Goal: Communication & Community: Connect with others

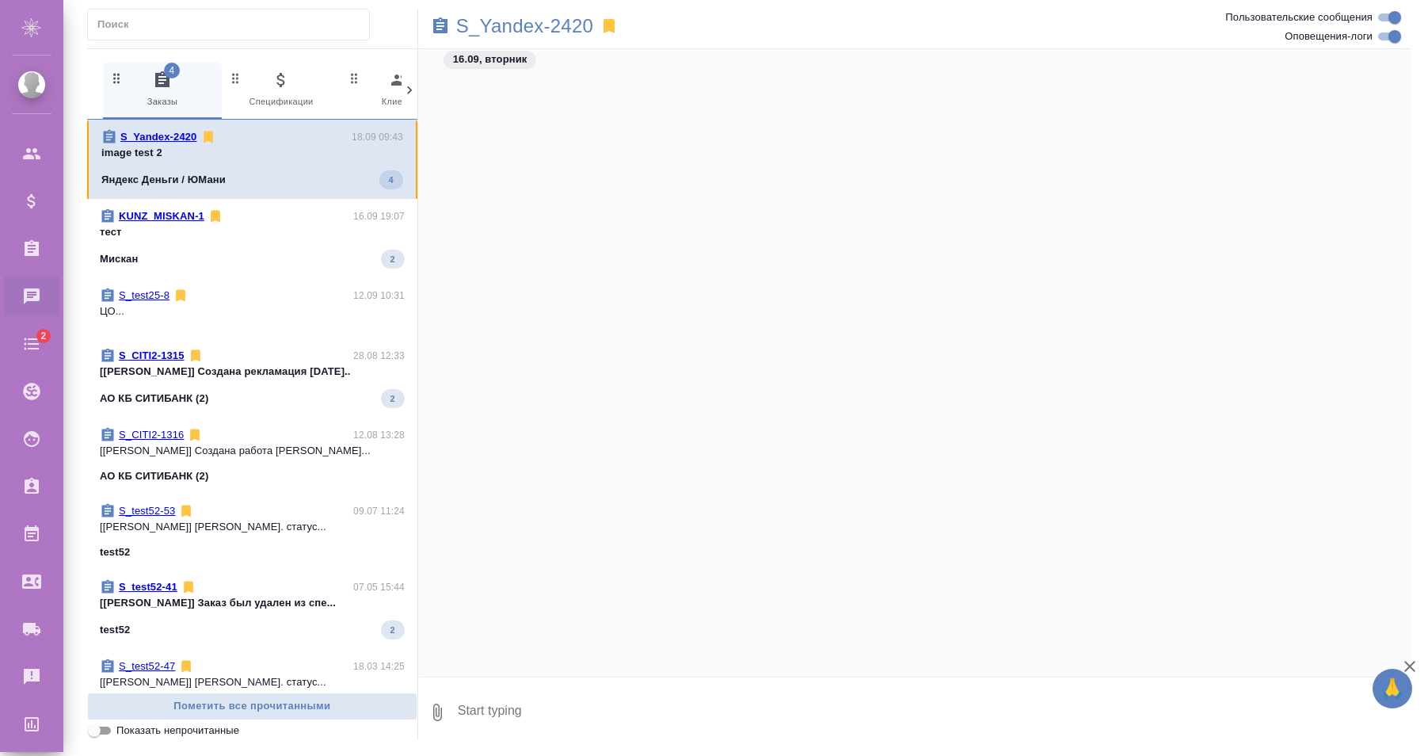
click at [413, 89] on icon at bounding box center [410, 90] width 16 height 16
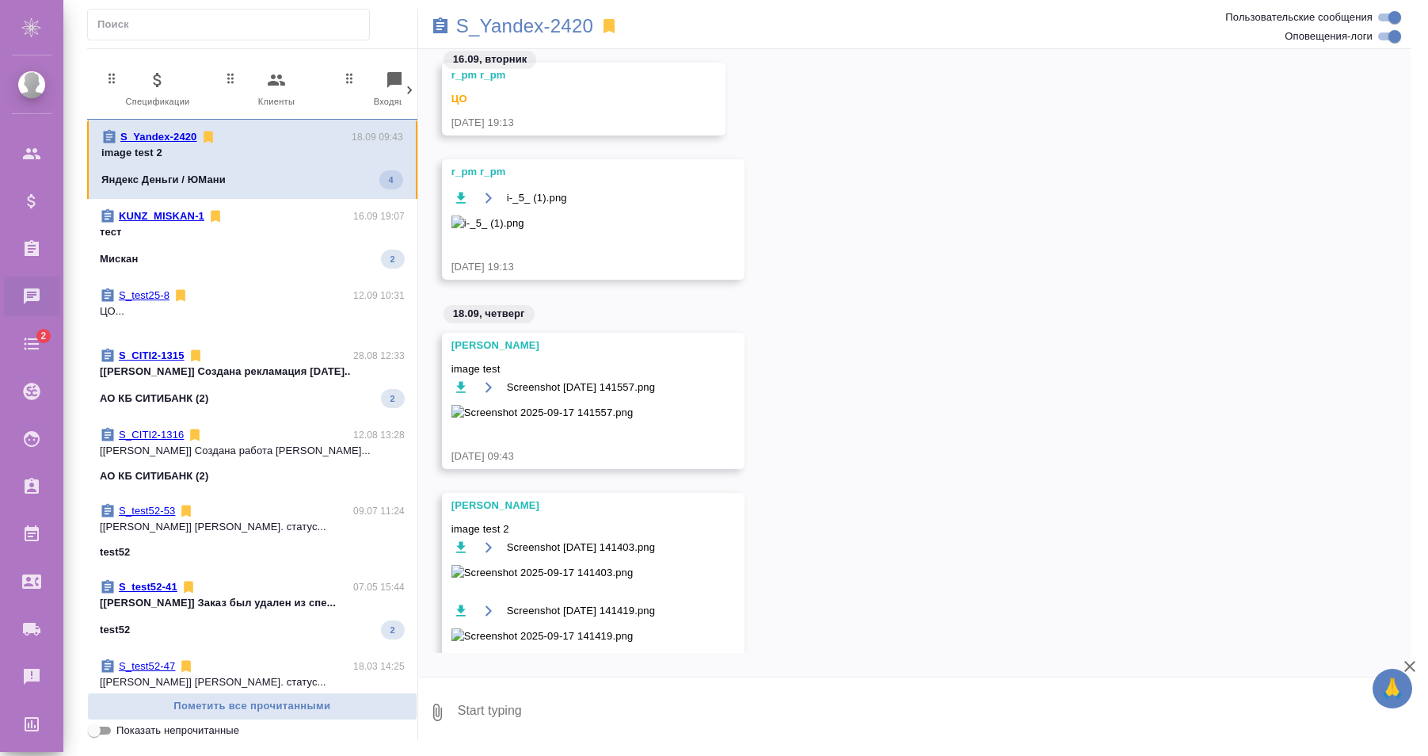
scroll to position [0, 279]
click at [413, 89] on icon at bounding box center [410, 90] width 16 height 16
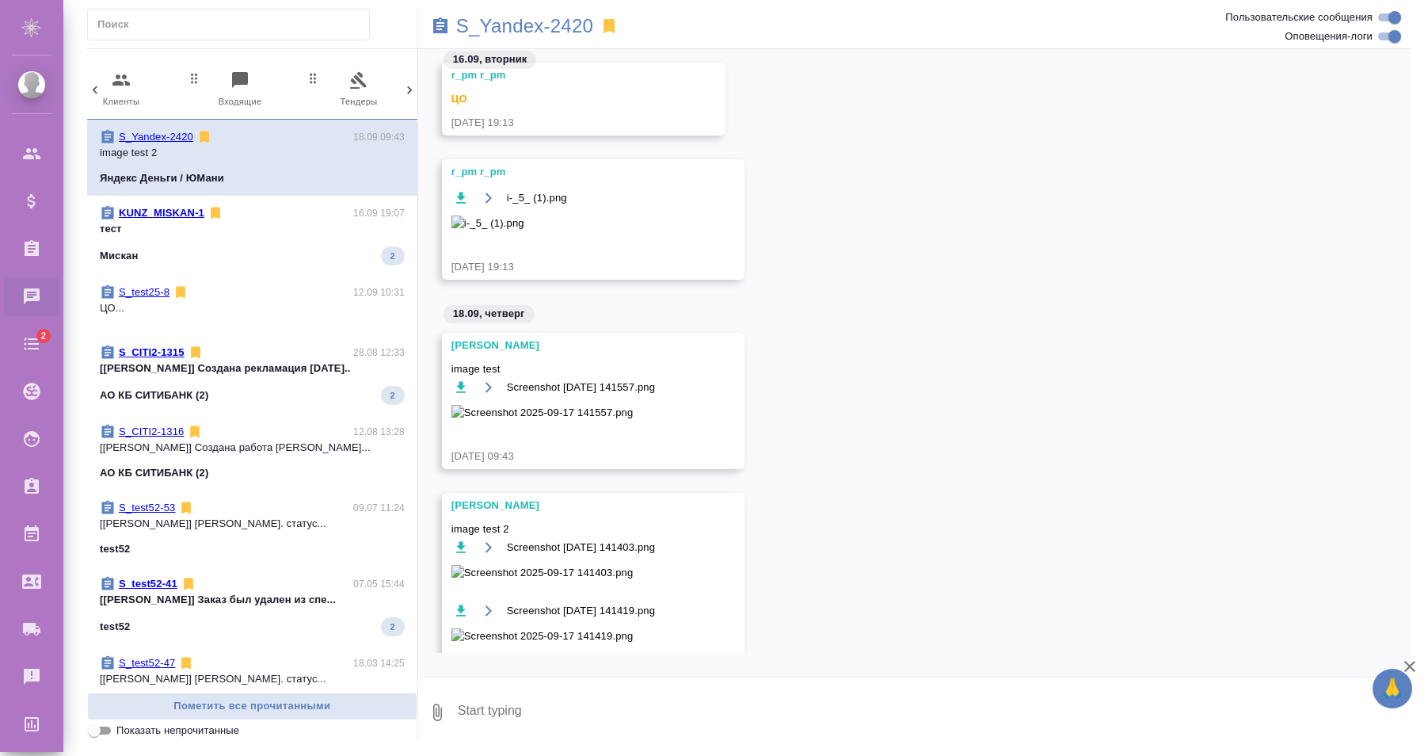
click at [413, 89] on icon at bounding box center [410, 90] width 16 height 16
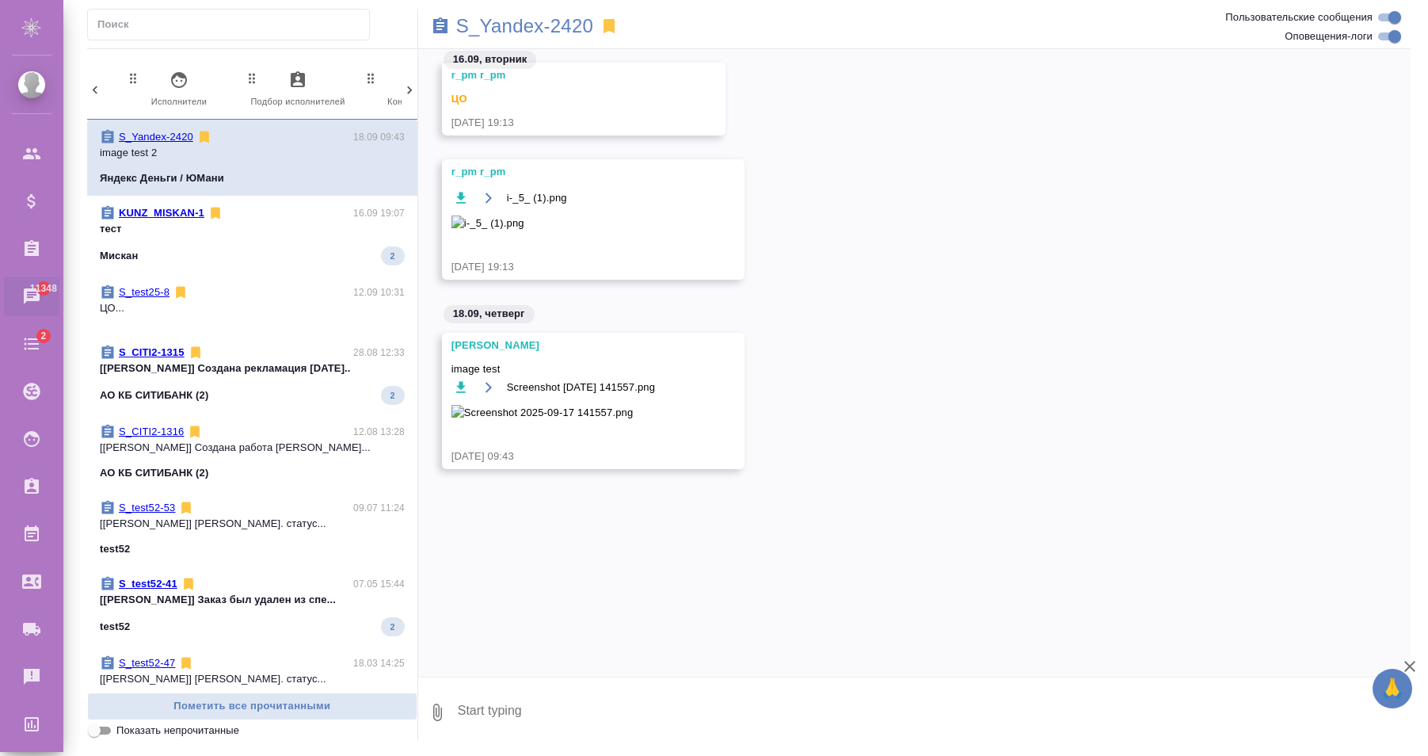
click at [411, 101] on div at bounding box center [410, 90] width 16 height 57
click at [410, 101] on div "3 Заказы 0 Спецификации 0 Клиенты 0 Входящие 0 Тендеры 0 Исполнители 0 Подбор и…" at bounding box center [252, 91] width 330 height 58
click at [376, 97] on span "99+ Мессенджеры" at bounding box center [342, 89] width 106 height 39
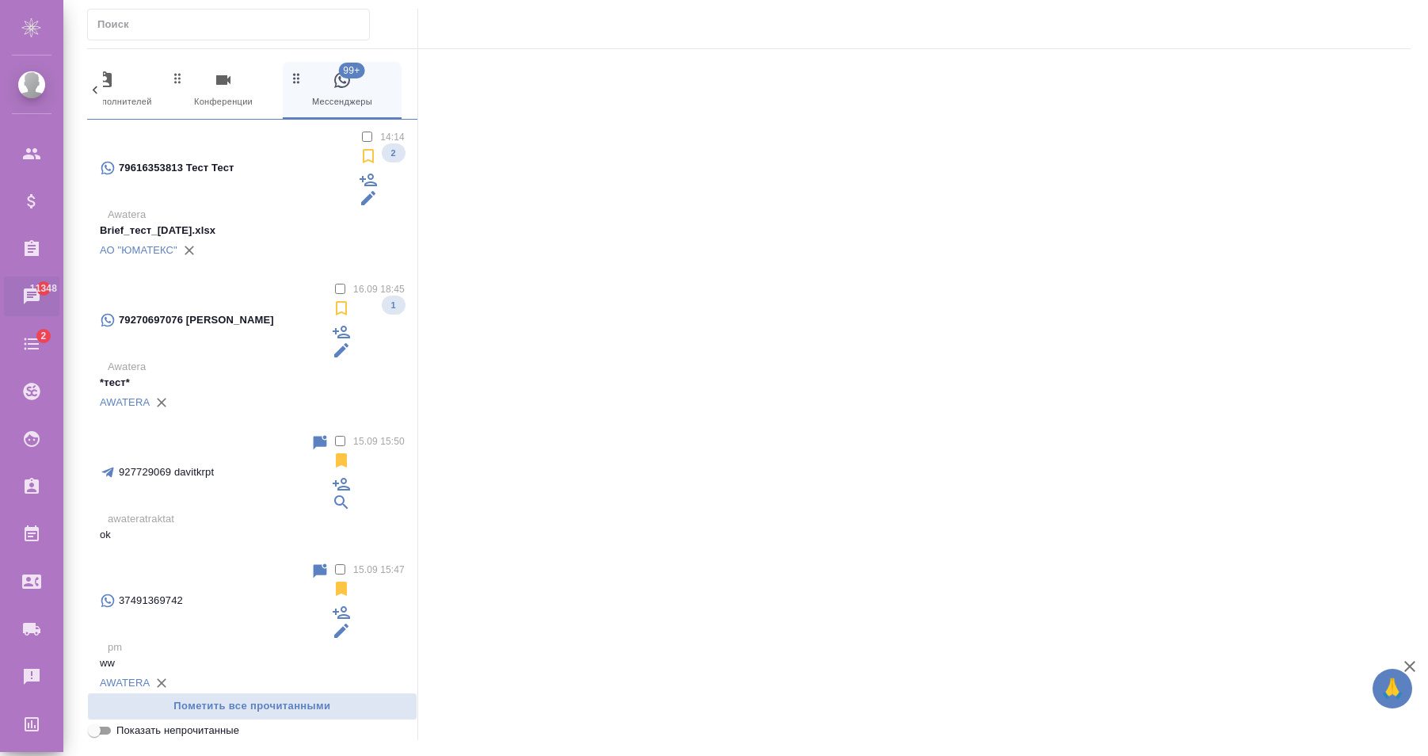
click at [205, 25] on input "text" at bounding box center [233, 24] width 272 height 22
click at [108, 25] on input "text" at bounding box center [233, 24] width 272 height 22
paste input "79270697076"
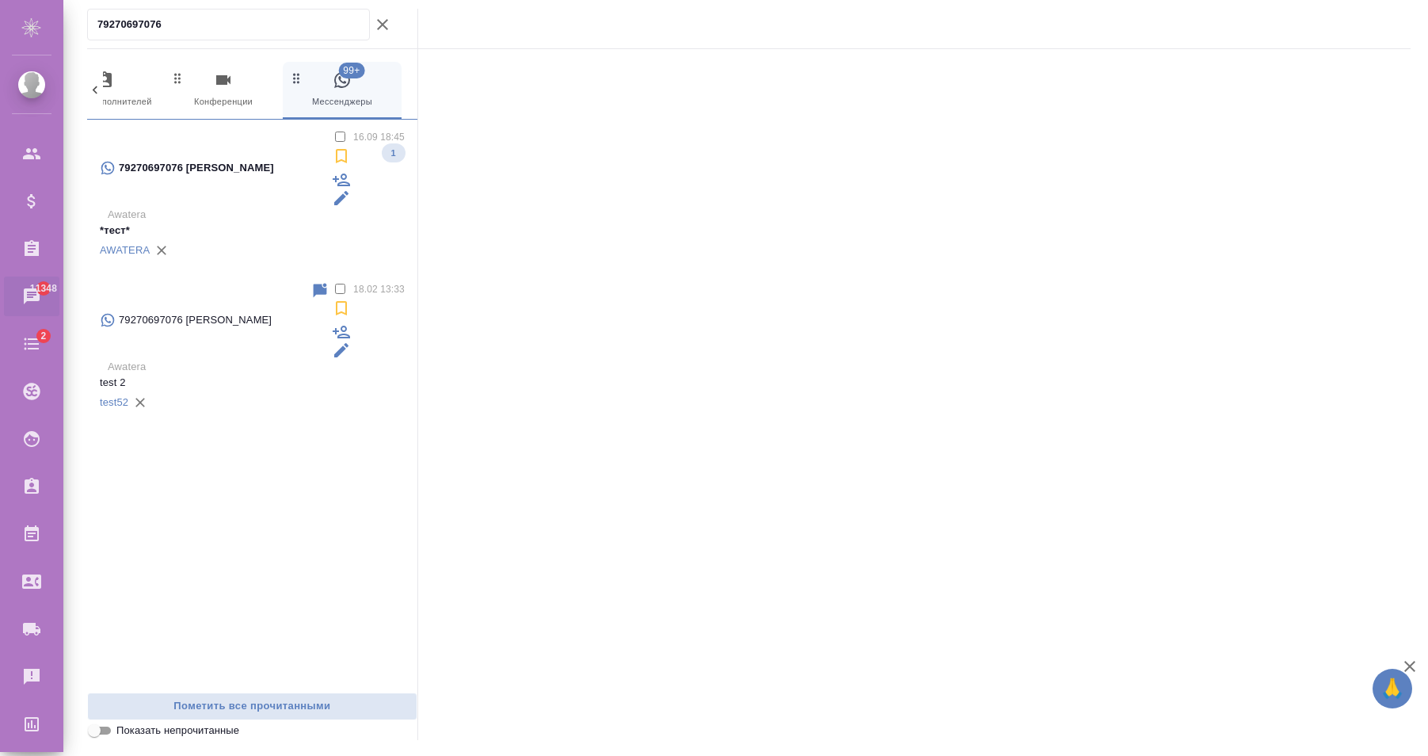
type input "79270697076"
click at [348, 137] on label at bounding box center [348, 138] width 0 height 12
click at [341, 137] on input "checkbox" at bounding box center [340, 136] width 10 height 10
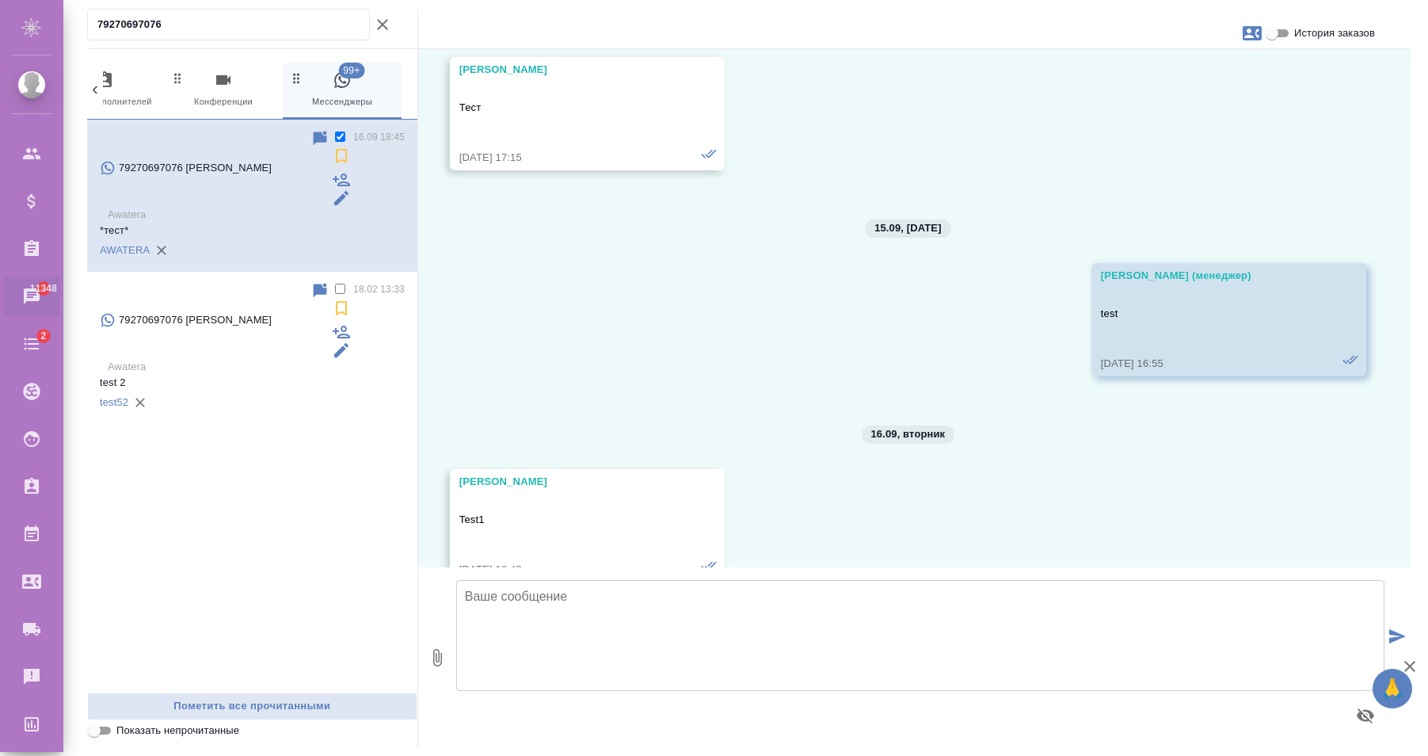
click at [348, 139] on label at bounding box center [348, 138] width 0 height 12
click at [341, 139] on input "checkbox" at bounding box center [340, 136] width 10 height 10
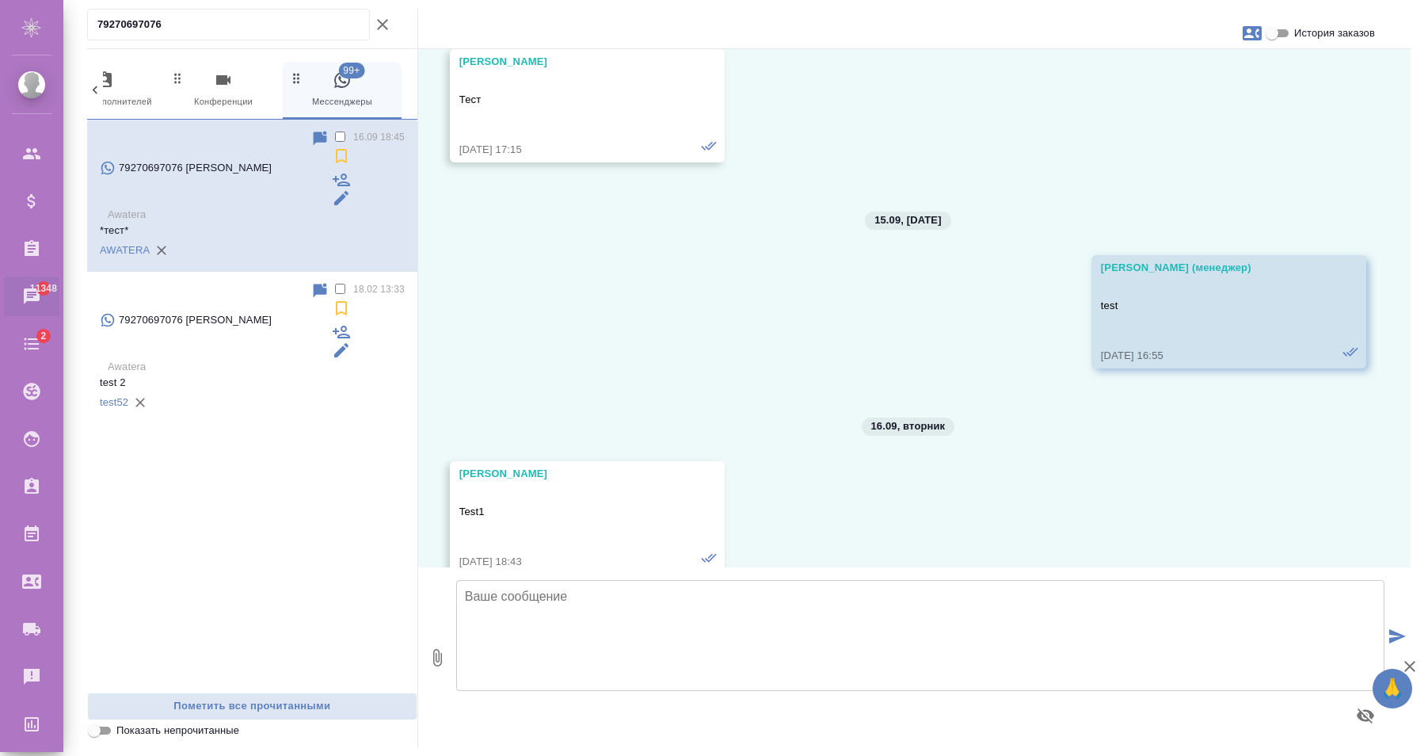
click at [348, 284] on label at bounding box center [348, 290] width 0 height 12
click at [336, 284] on input "checkbox" at bounding box center [340, 289] width 10 height 10
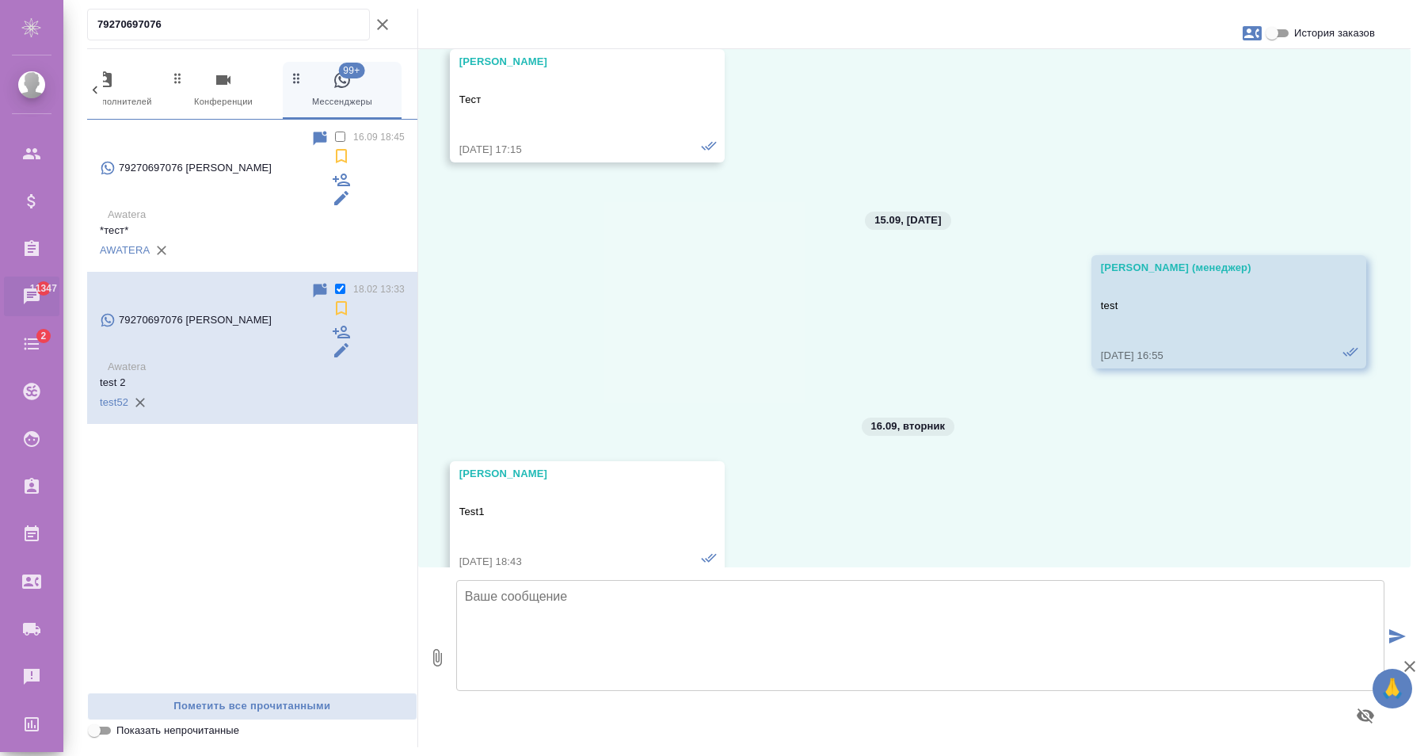
scroll to position [117, 0]
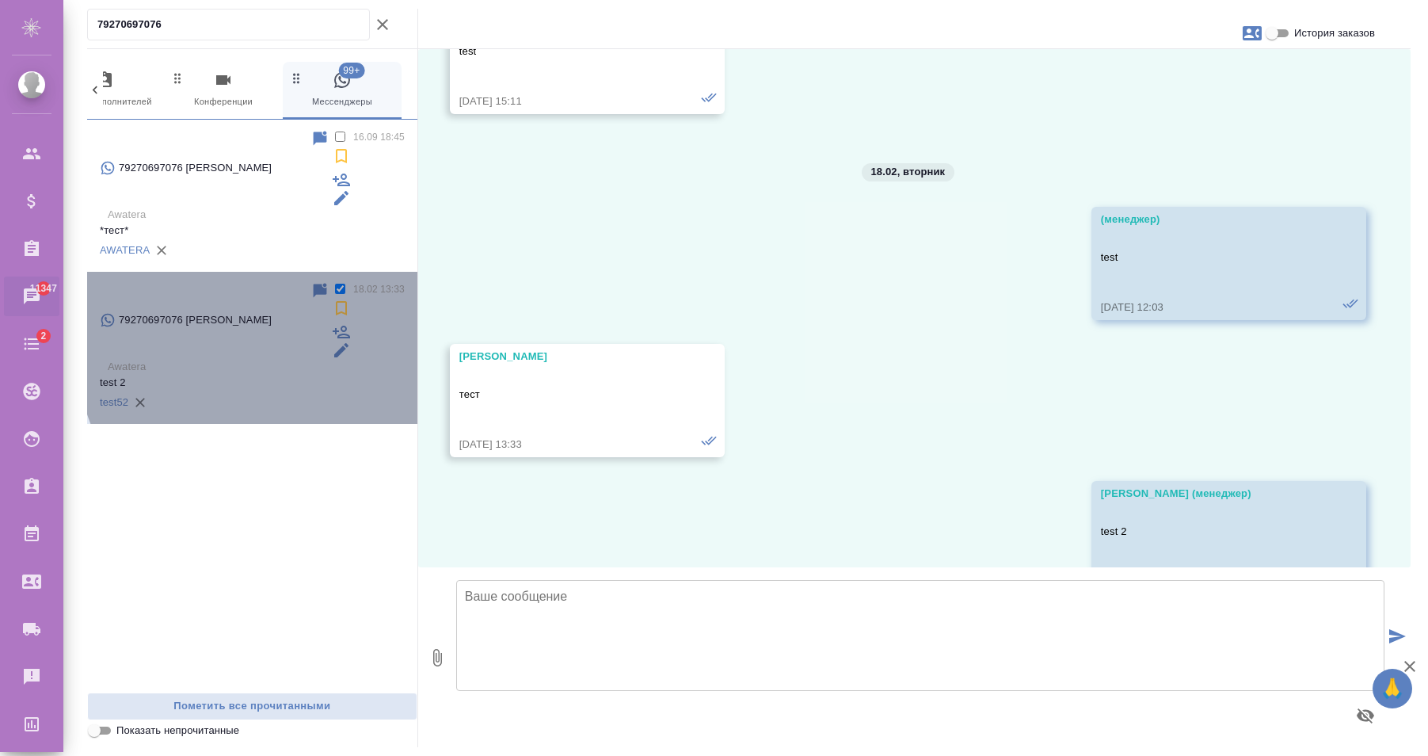
click at [306, 390] on div "test52" at bounding box center [252, 402] width 305 height 24
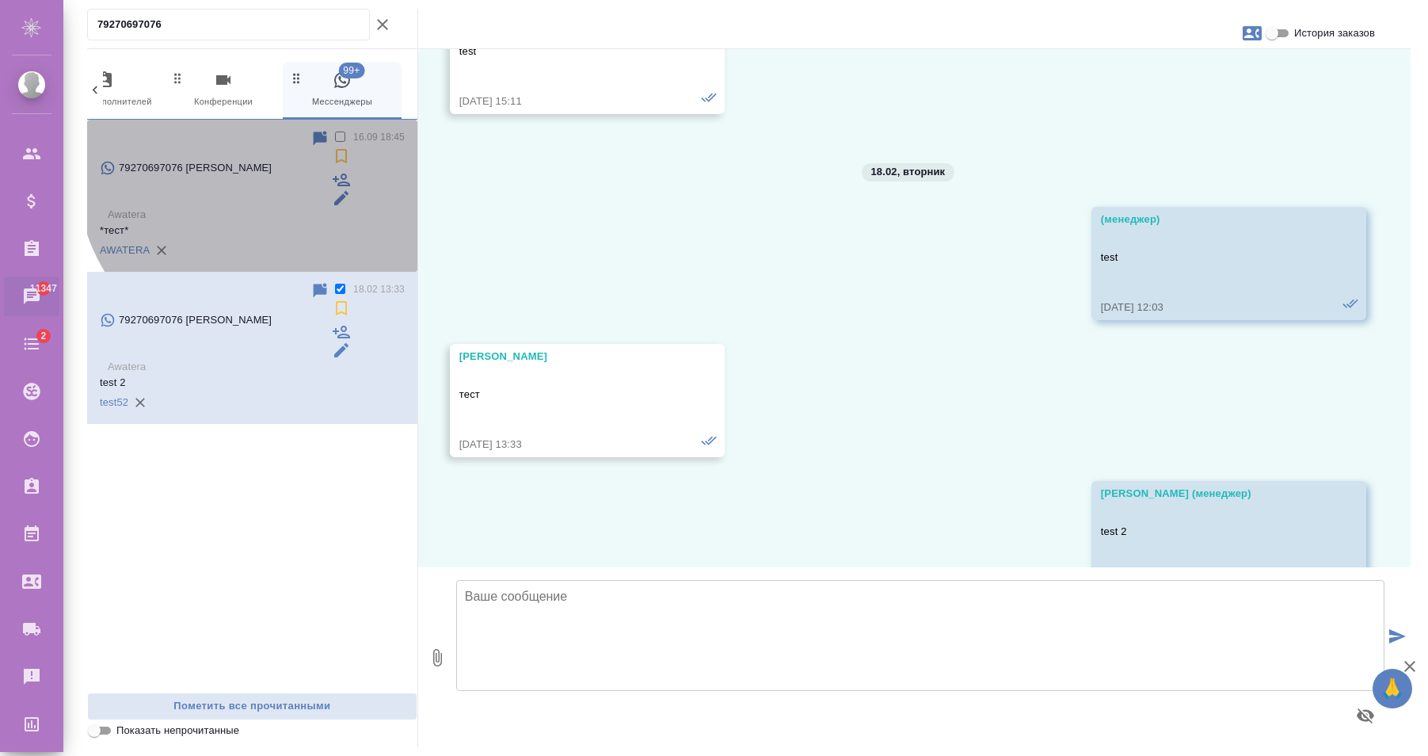
click at [261, 223] on p "*тест*" at bounding box center [252, 231] width 305 height 16
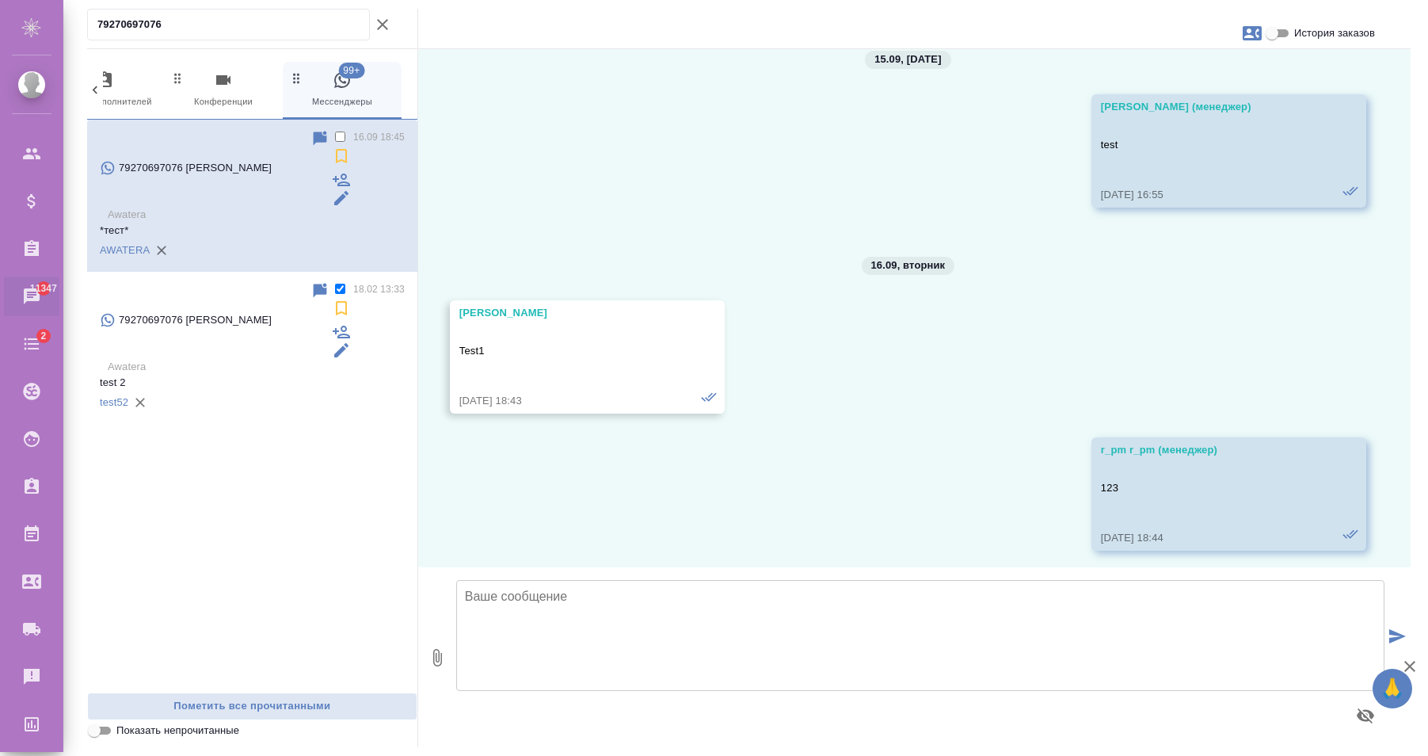
scroll to position [3492, 0]
click at [261, 375] on p "test 2" at bounding box center [252, 383] width 305 height 16
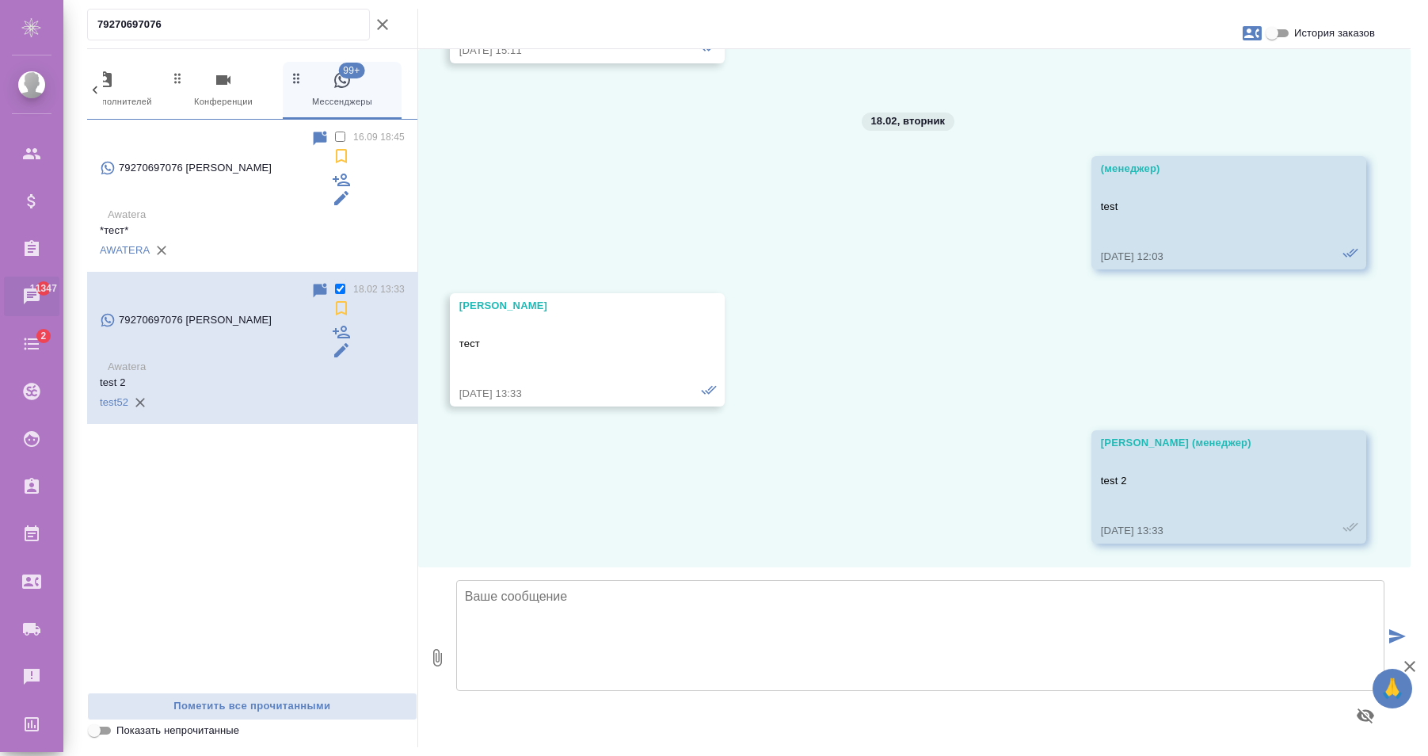
scroll to position [117, 0]
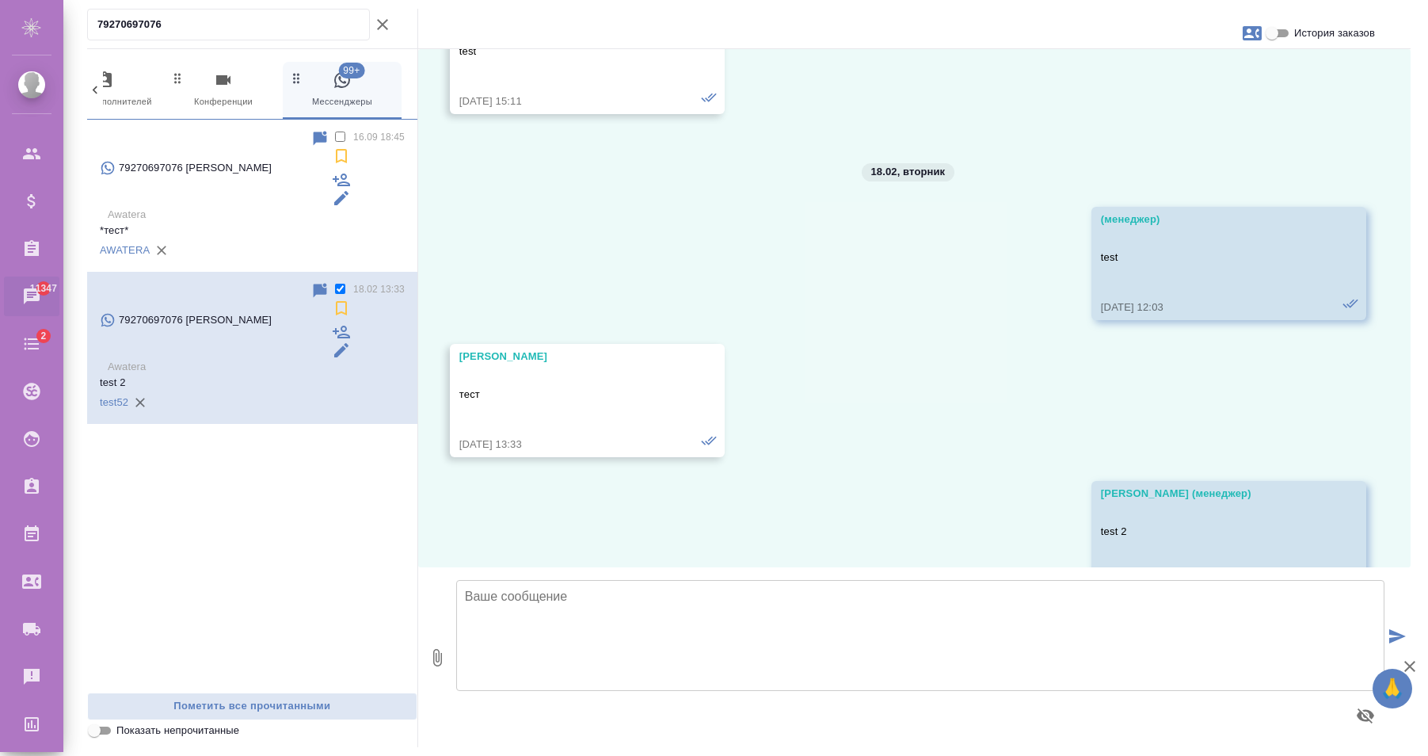
click at [216, 223] on p "*тест*" at bounding box center [252, 231] width 305 height 16
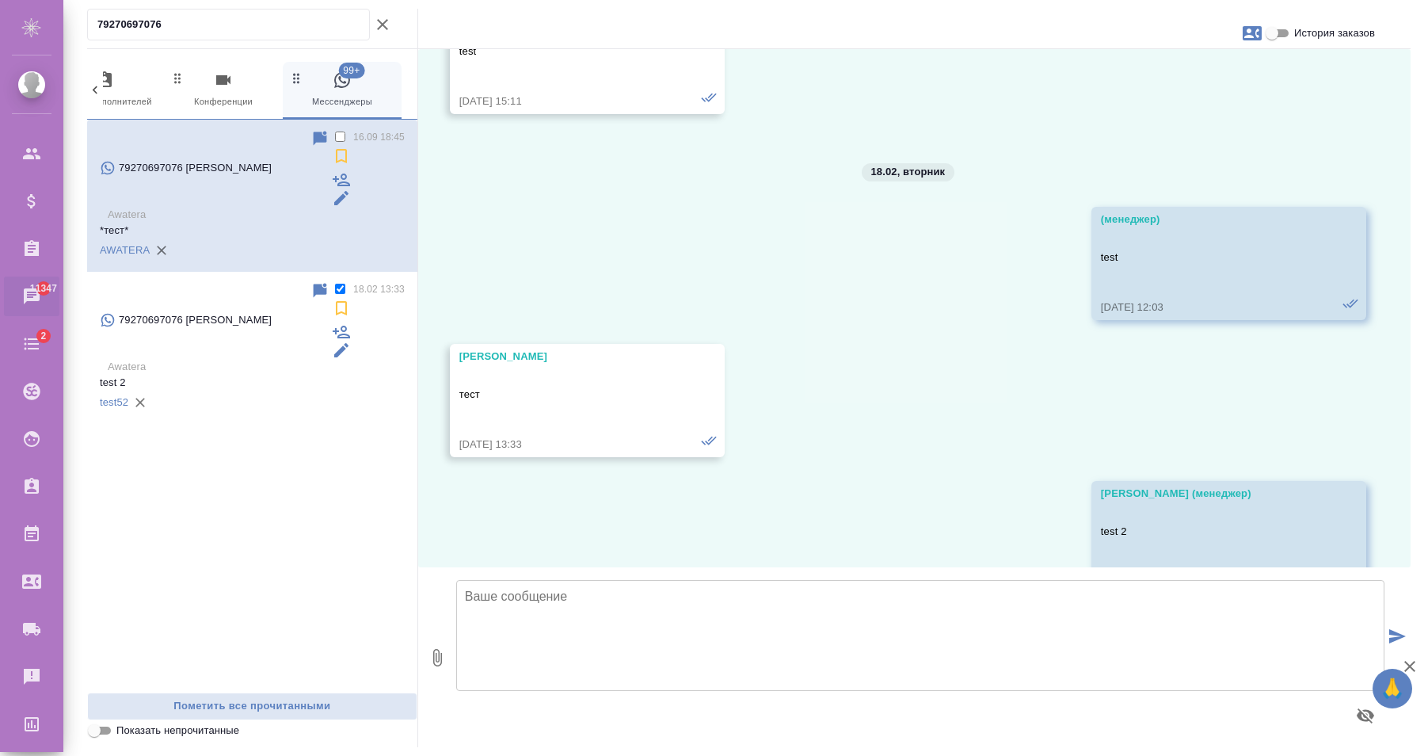
click at [225, 390] on div "test52" at bounding box center [252, 402] width 305 height 24
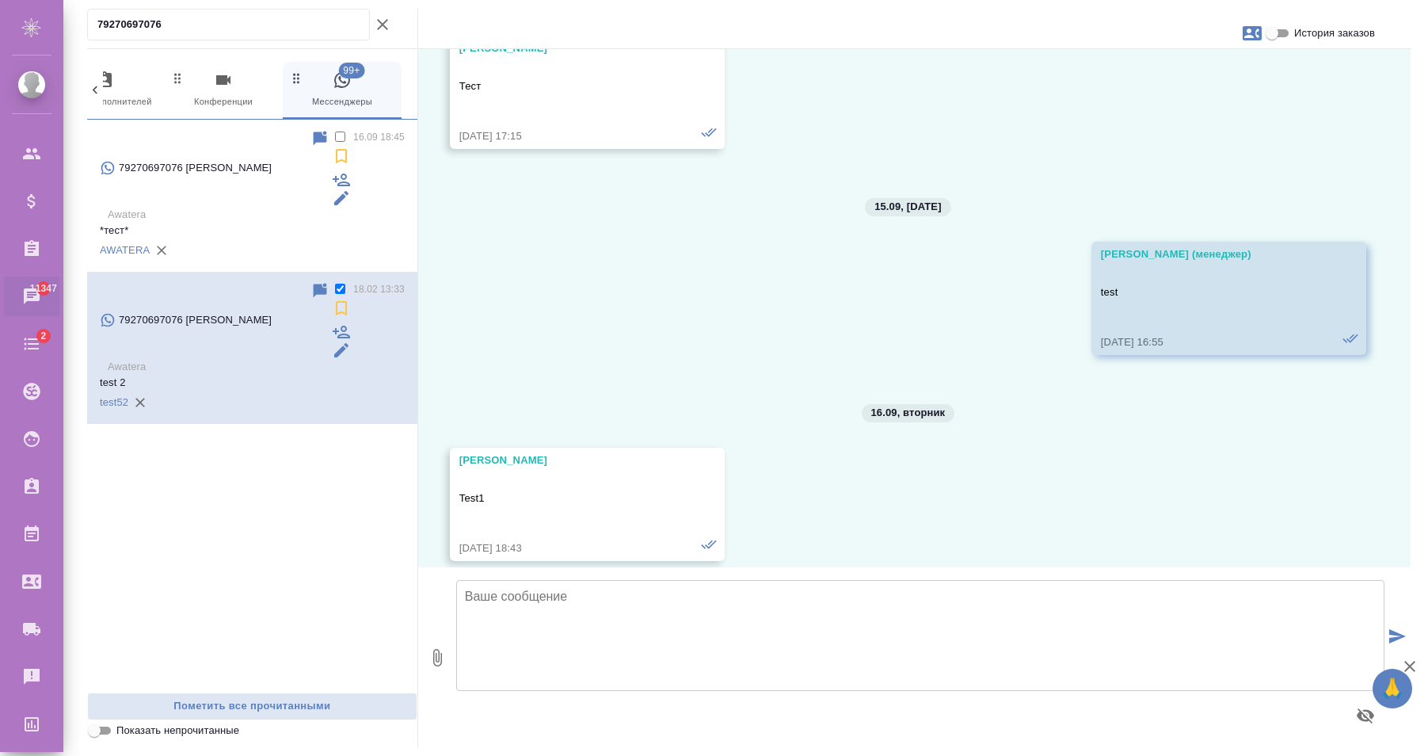
click at [231, 223] on p "*тест*" at bounding box center [252, 231] width 305 height 16
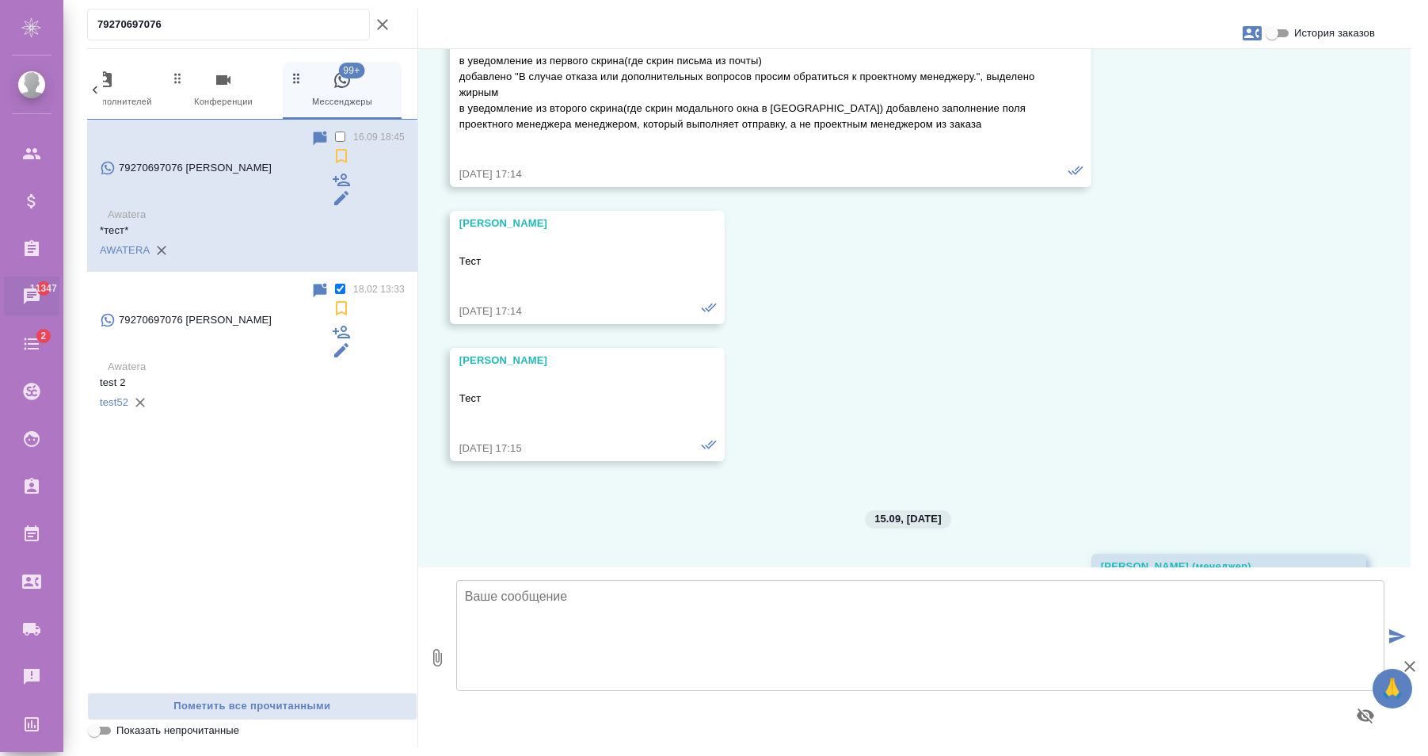
scroll to position [3492, 0]
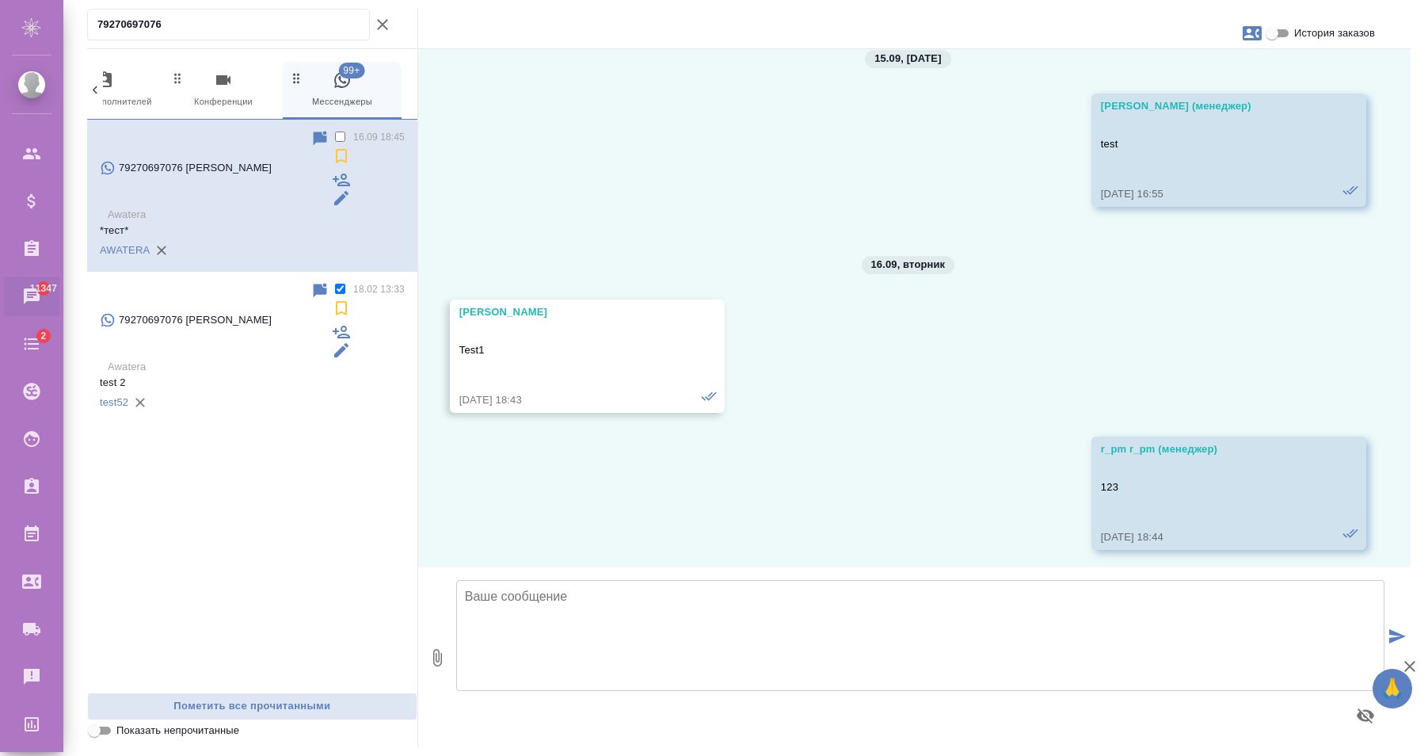
click at [210, 13] on input "79270697076" at bounding box center [233, 24] width 272 height 22
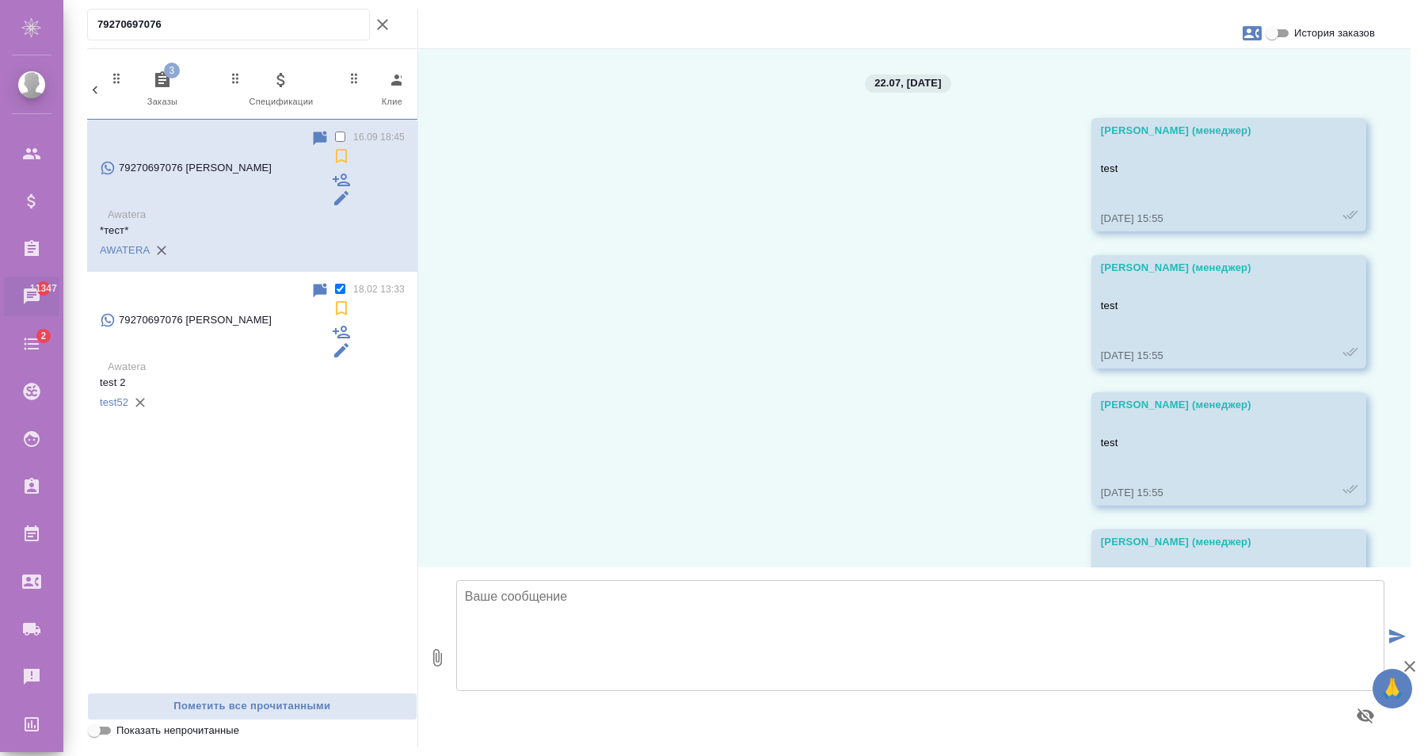
scroll to position [3492, 0]
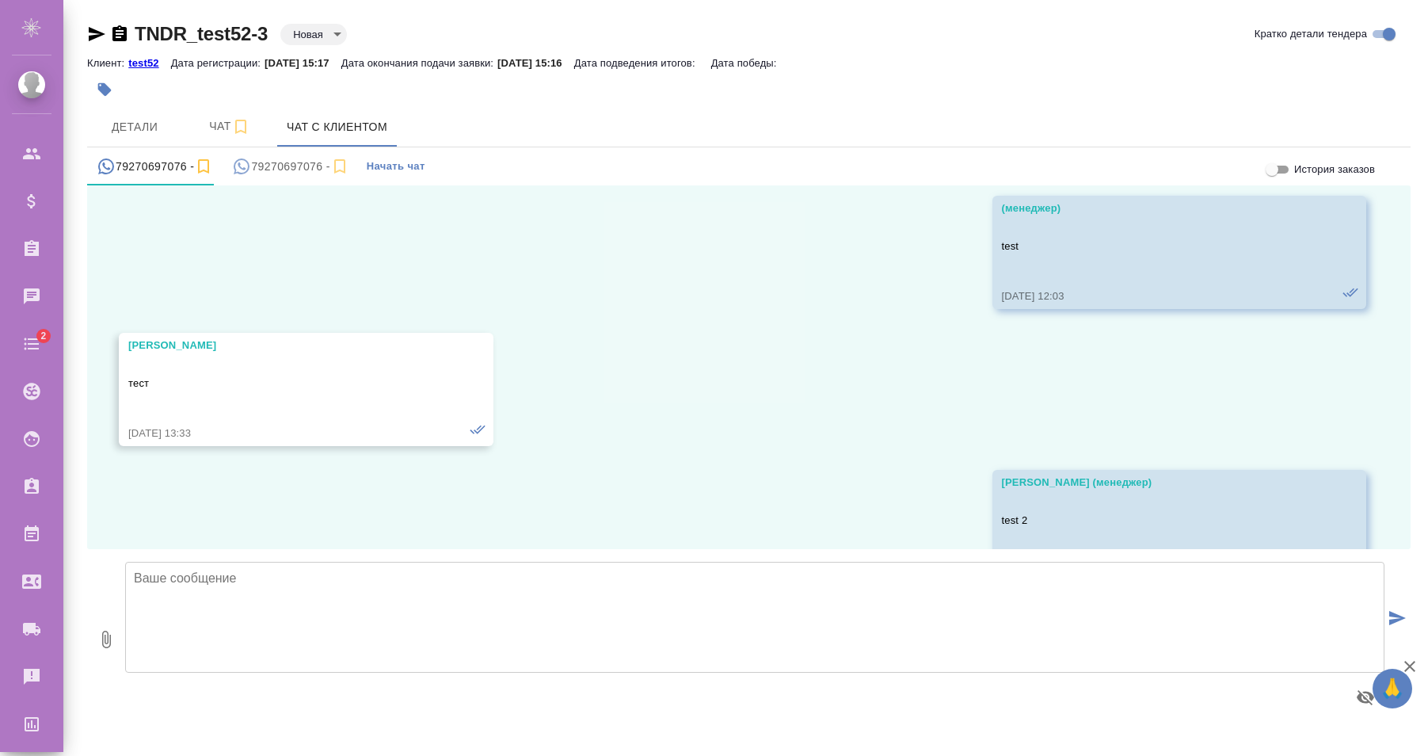
scroll to position [272, 0]
